Goal: Obtain resource: Obtain resource

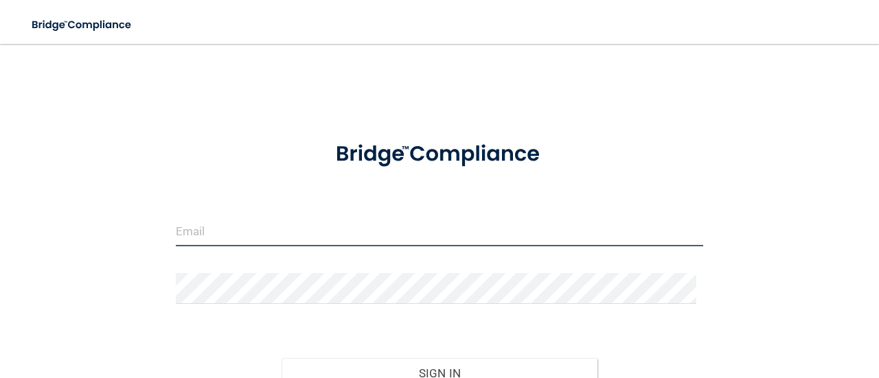
click at [197, 244] on input "email" at bounding box center [440, 231] width 528 height 31
type input "[EMAIL_ADDRESS][DOMAIN_NAME]"
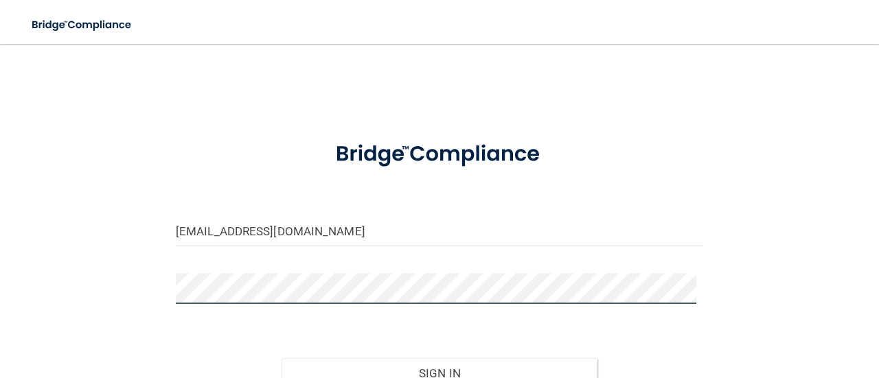
click at [282, 359] on button "Sign In" at bounding box center [440, 374] width 317 height 30
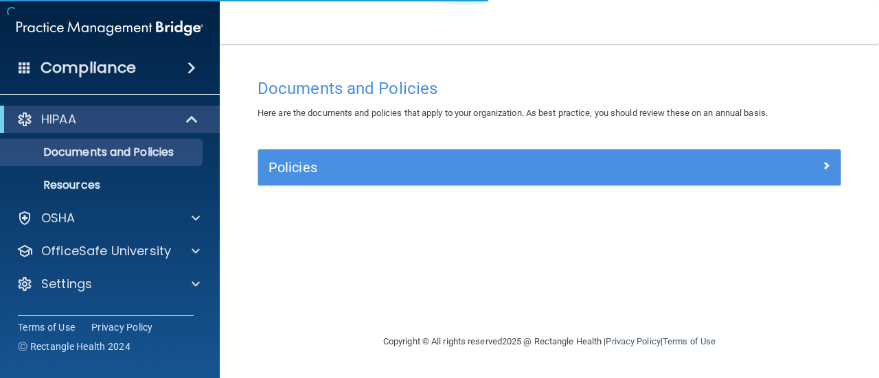
drag, startPoint x: 273, startPoint y: 272, endPoint x: 260, endPoint y: 291, distance: 22.7
click at [260, 291] on div "Documents and Policies Here are the documents and policies that apply to your o…" at bounding box center [549, 202] width 604 height 262
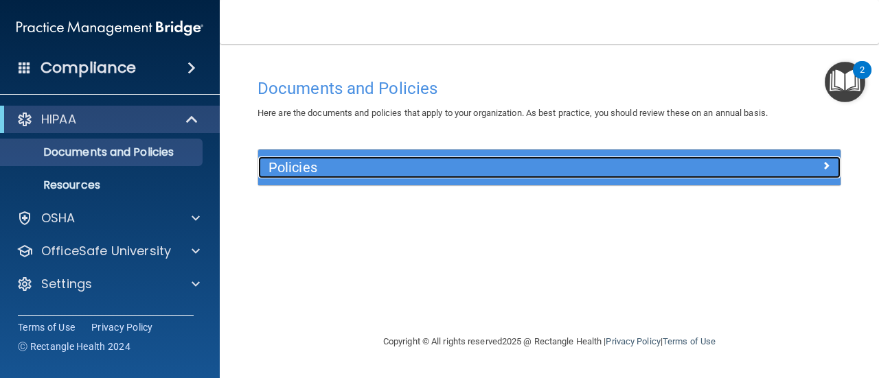
click at [788, 159] on div at bounding box center [768, 165] width 146 height 16
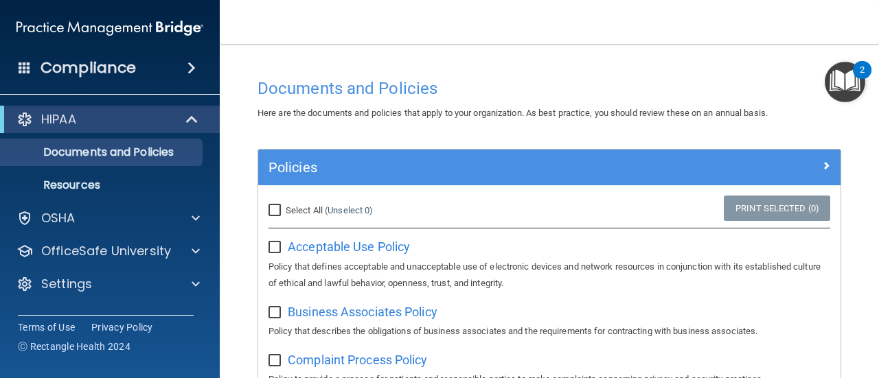
click at [276, 211] on input "Select All (Unselect 0) Unselect All" at bounding box center [277, 210] width 16 height 11
checkbox input "true"
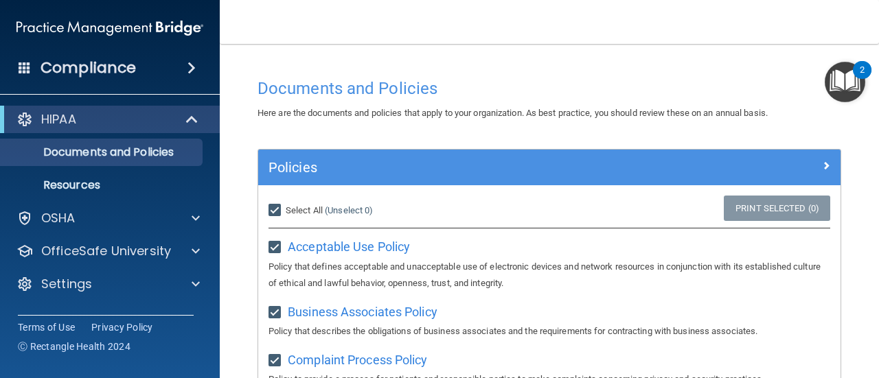
checkbox input "true"
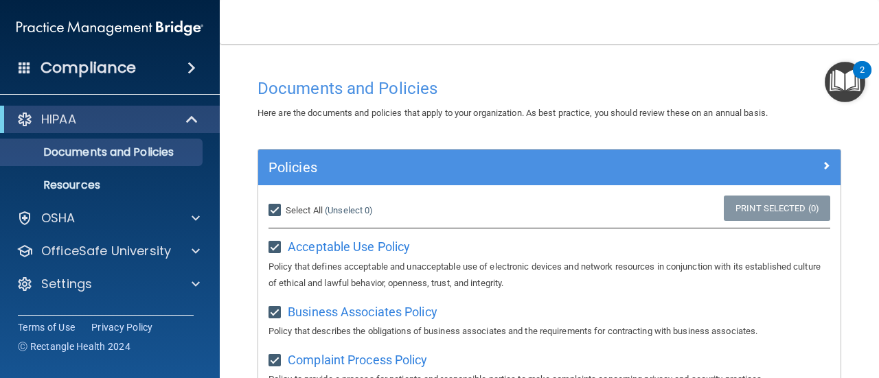
checkbox input "true"
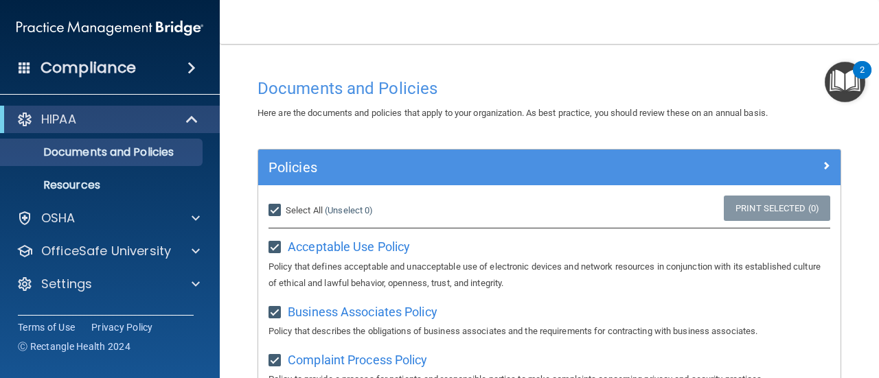
checkbox input "true"
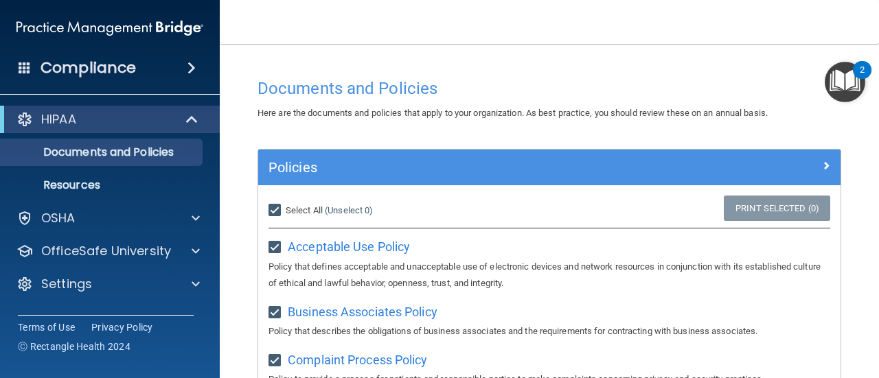
checkbox input "true"
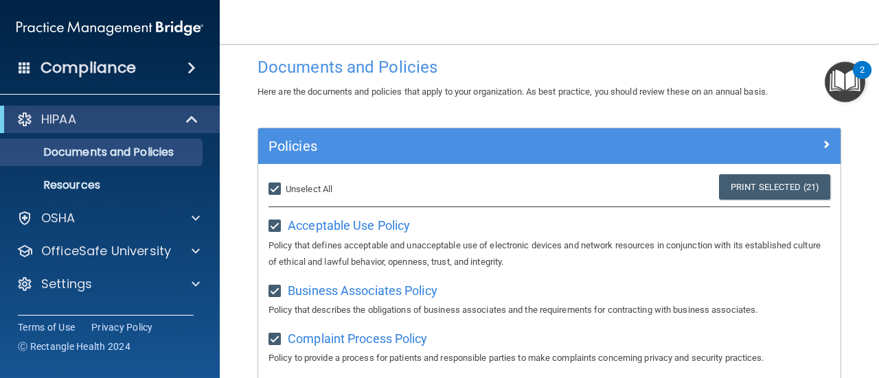
scroll to position [34, 0]
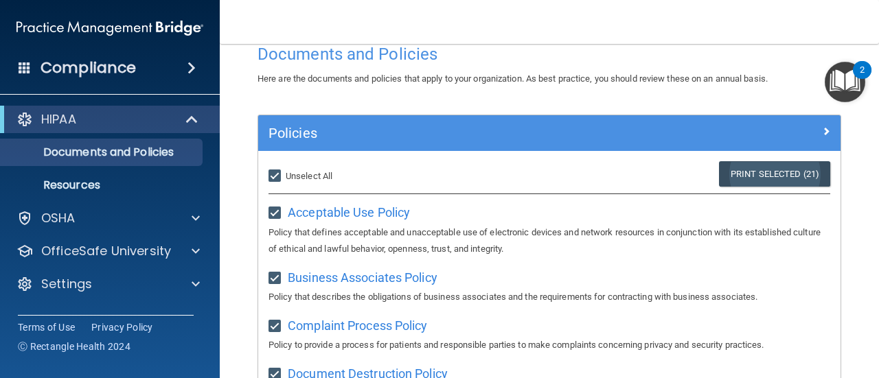
click at [759, 179] on link "Print Selected (21)" at bounding box center [774, 173] width 111 height 25
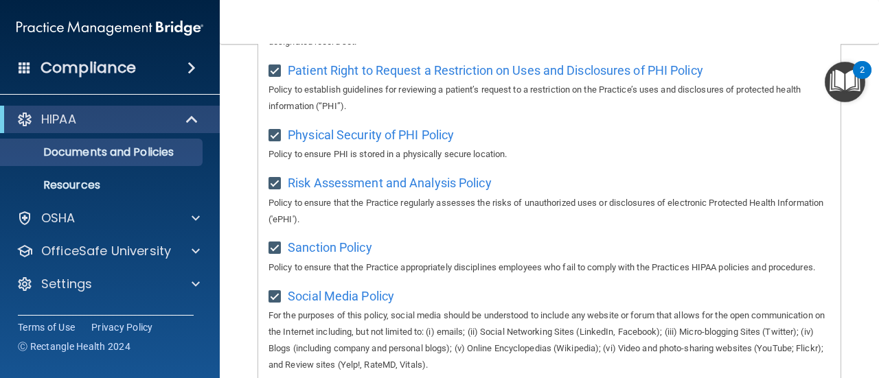
scroll to position [1186, 0]
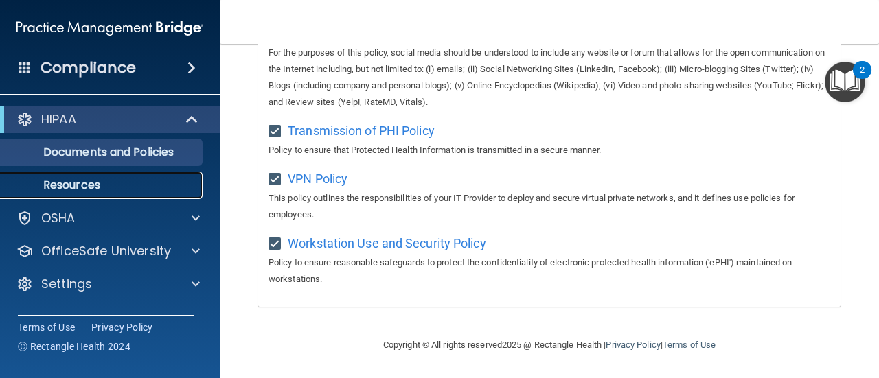
click at [103, 186] on p "Resources" at bounding box center [103, 186] width 188 height 14
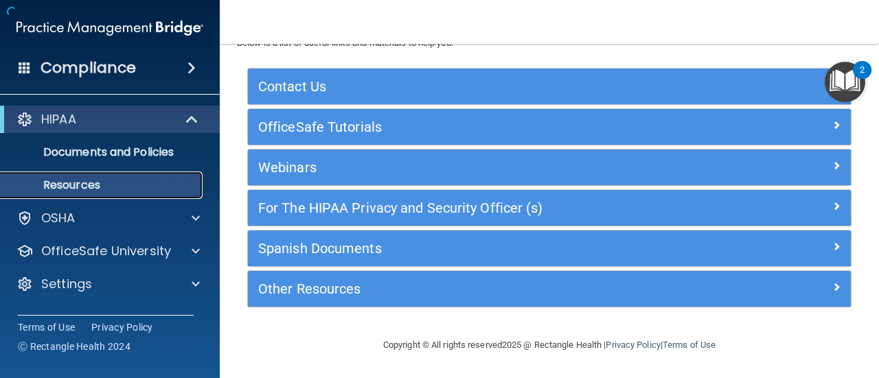
scroll to position [54, 0]
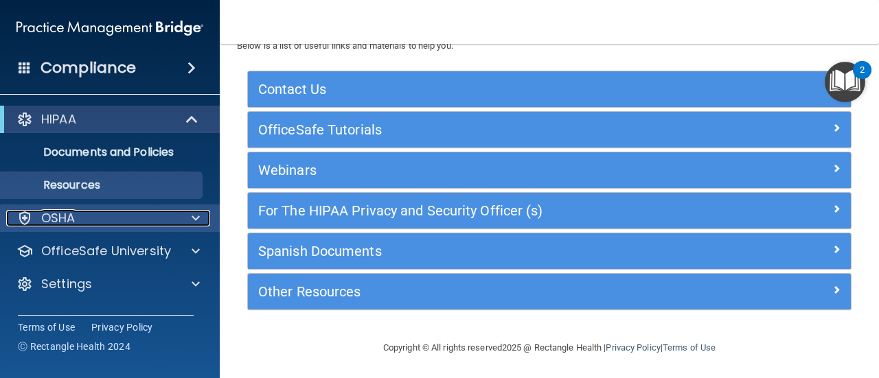
click at [124, 221] on div "OSHA" at bounding box center [91, 218] width 170 height 16
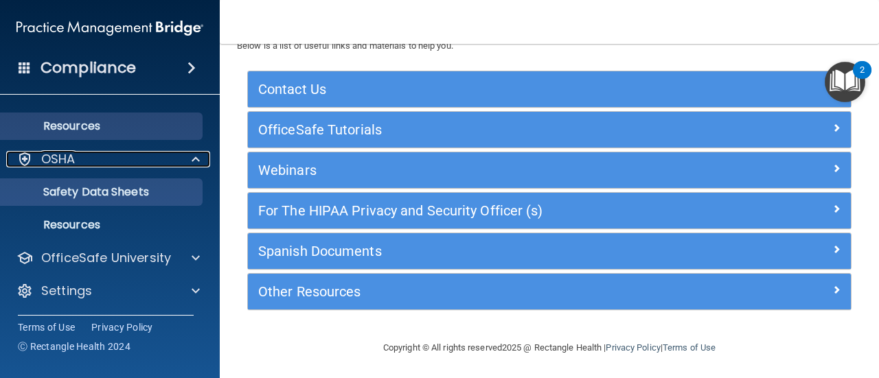
scroll to position [59, 0]
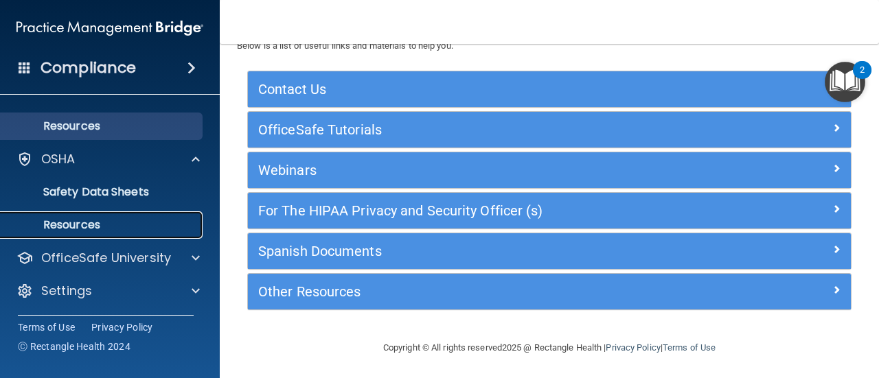
click at [126, 213] on link "Resources" at bounding box center [94, 225] width 216 height 27
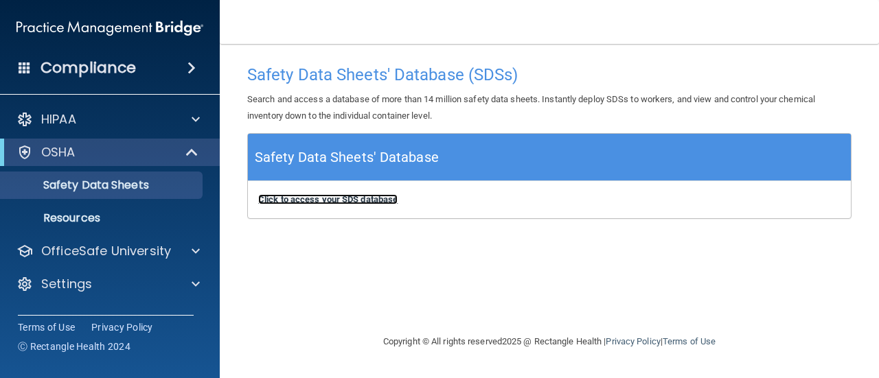
click at [369, 202] on b "Click to access your SDS database" at bounding box center [327, 199] width 139 height 10
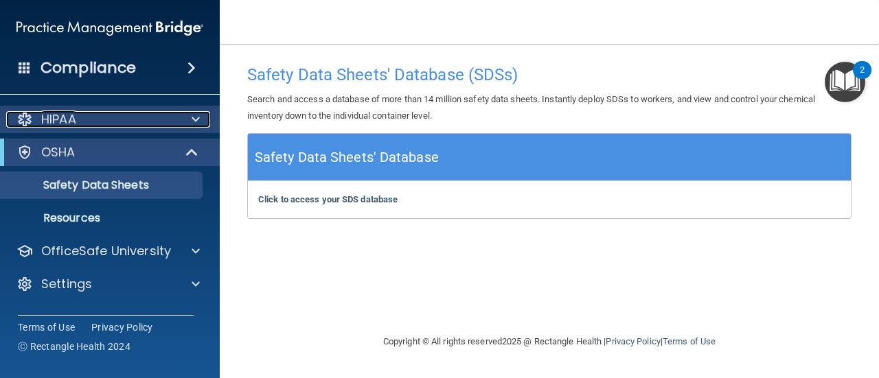
click at [142, 116] on div "HIPAA" at bounding box center [91, 119] width 170 height 16
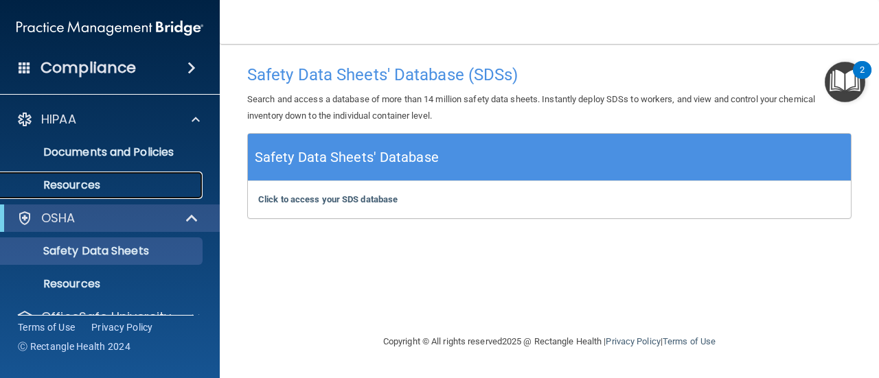
click at [117, 180] on p "Resources" at bounding box center [103, 186] width 188 height 14
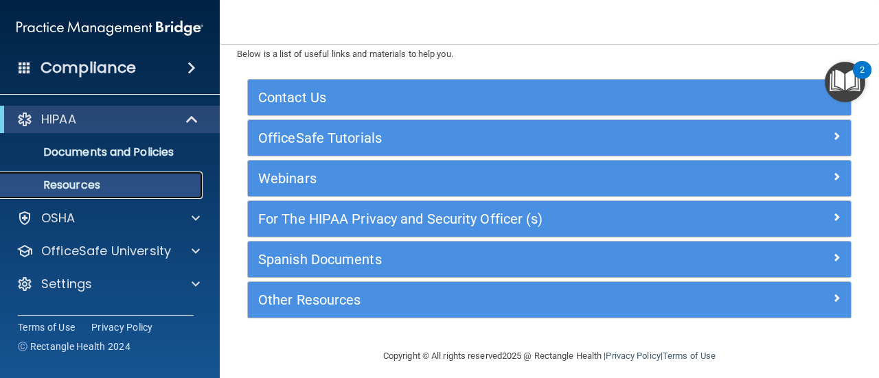
scroll to position [45, 0]
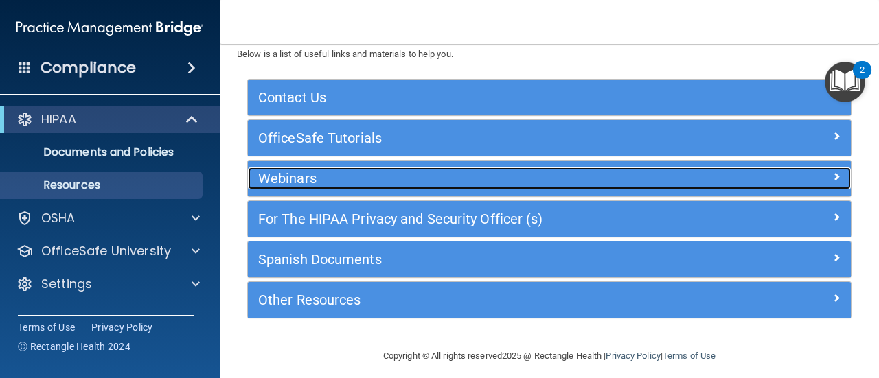
click at [324, 168] on div "Webinars" at bounding box center [474, 179] width 453 height 22
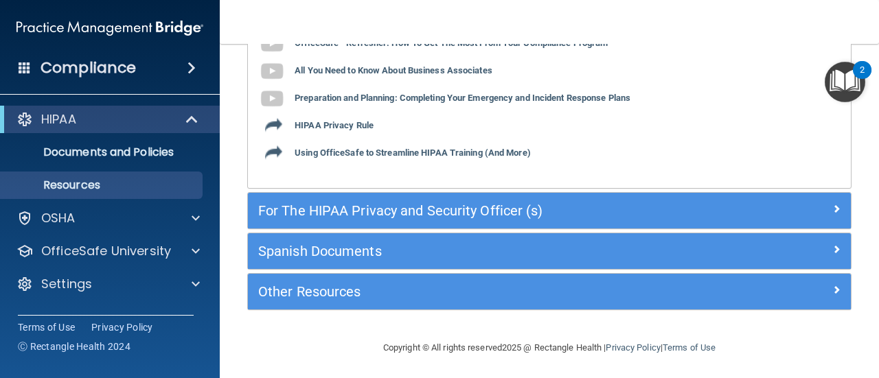
scroll to position [267, 0]
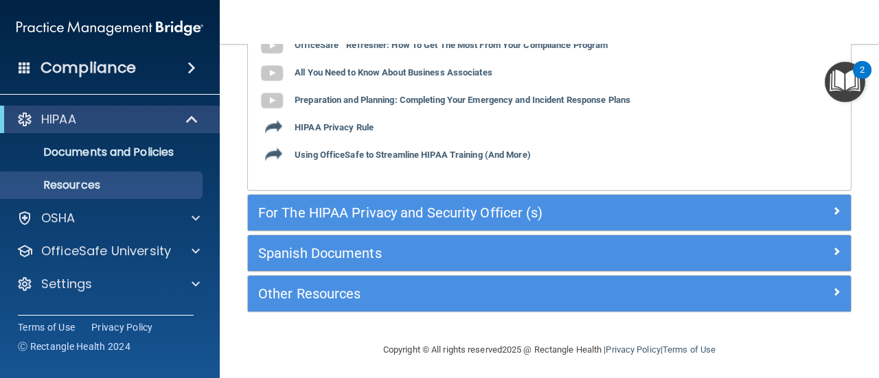
click at [363, 200] on div "For The HIPAA Privacy and Security Officer (s)" at bounding box center [549, 213] width 603 height 36
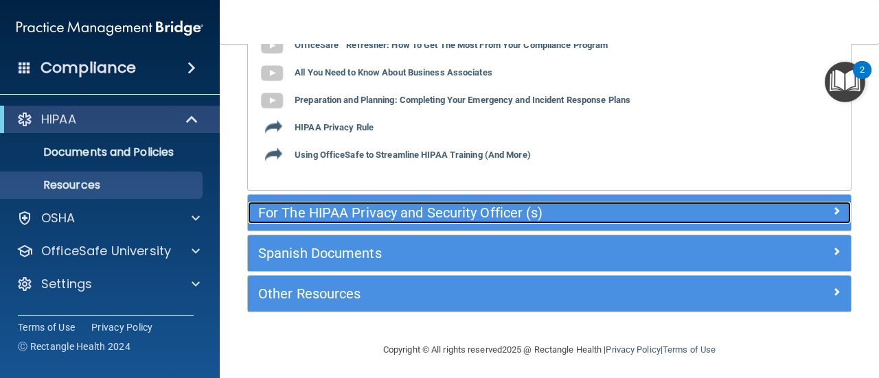
click at [363, 205] on h5 "For The HIPAA Privacy and Security Officer (s)" at bounding box center [474, 212] width 432 height 15
